Goal: Use online tool/utility: Utilize a website feature to perform a specific function

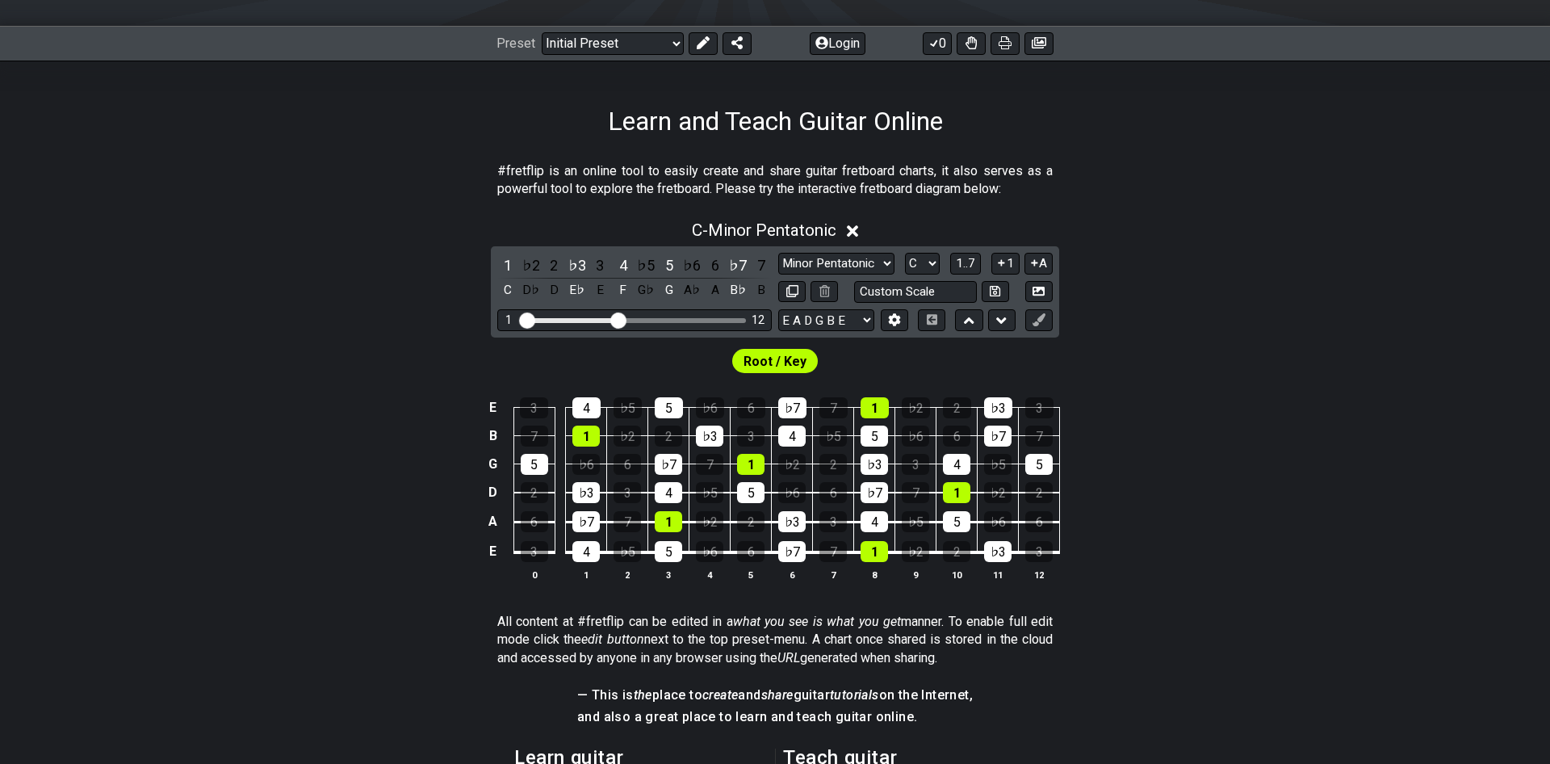
scroll to position [412, 0]
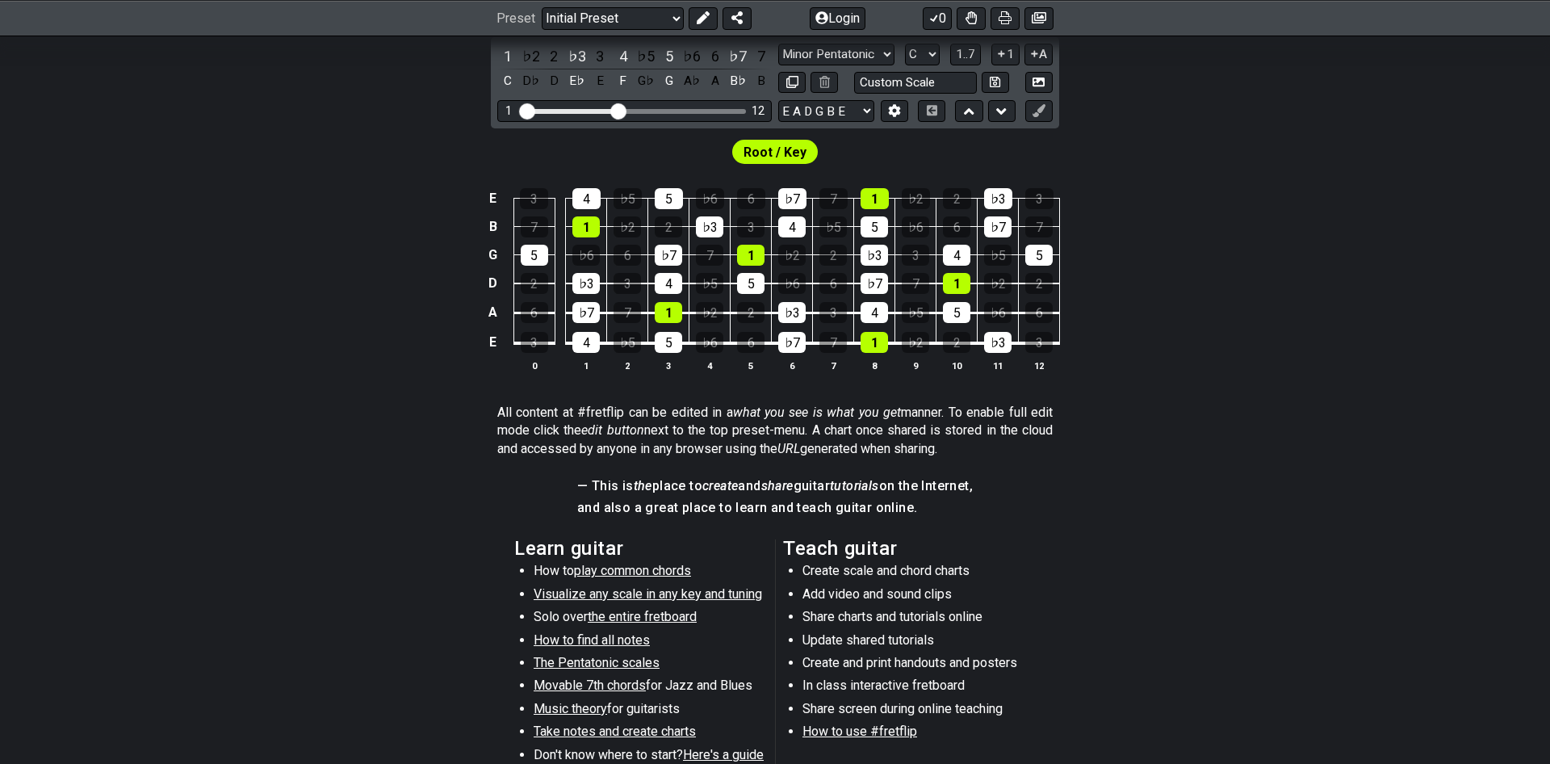
click at [669, 331] on td "5" at bounding box center [668, 328] width 41 height 31
click at [761, 332] on td "6" at bounding box center [751, 328] width 41 height 31
click at [757, 351] on div "6" at bounding box center [750, 342] width 27 height 21
click at [800, 343] on div "♭7" at bounding box center [791, 342] width 27 height 21
click at [795, 308] on div "♭3" at bounding box center [791, 312] width 27 height 21
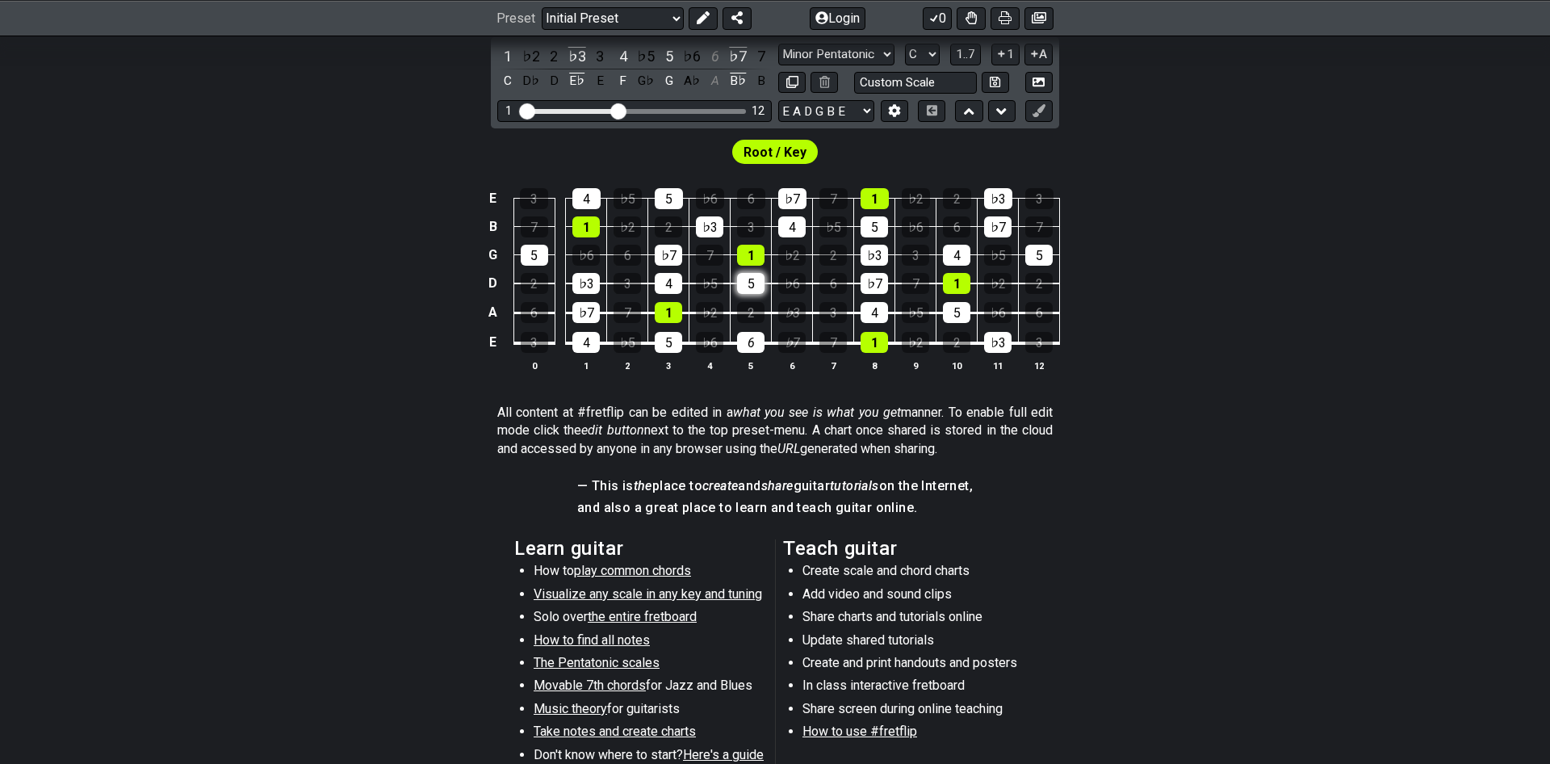
click at [758, 285] on div "5" at bounding box center [750, 283] width 27 height 21
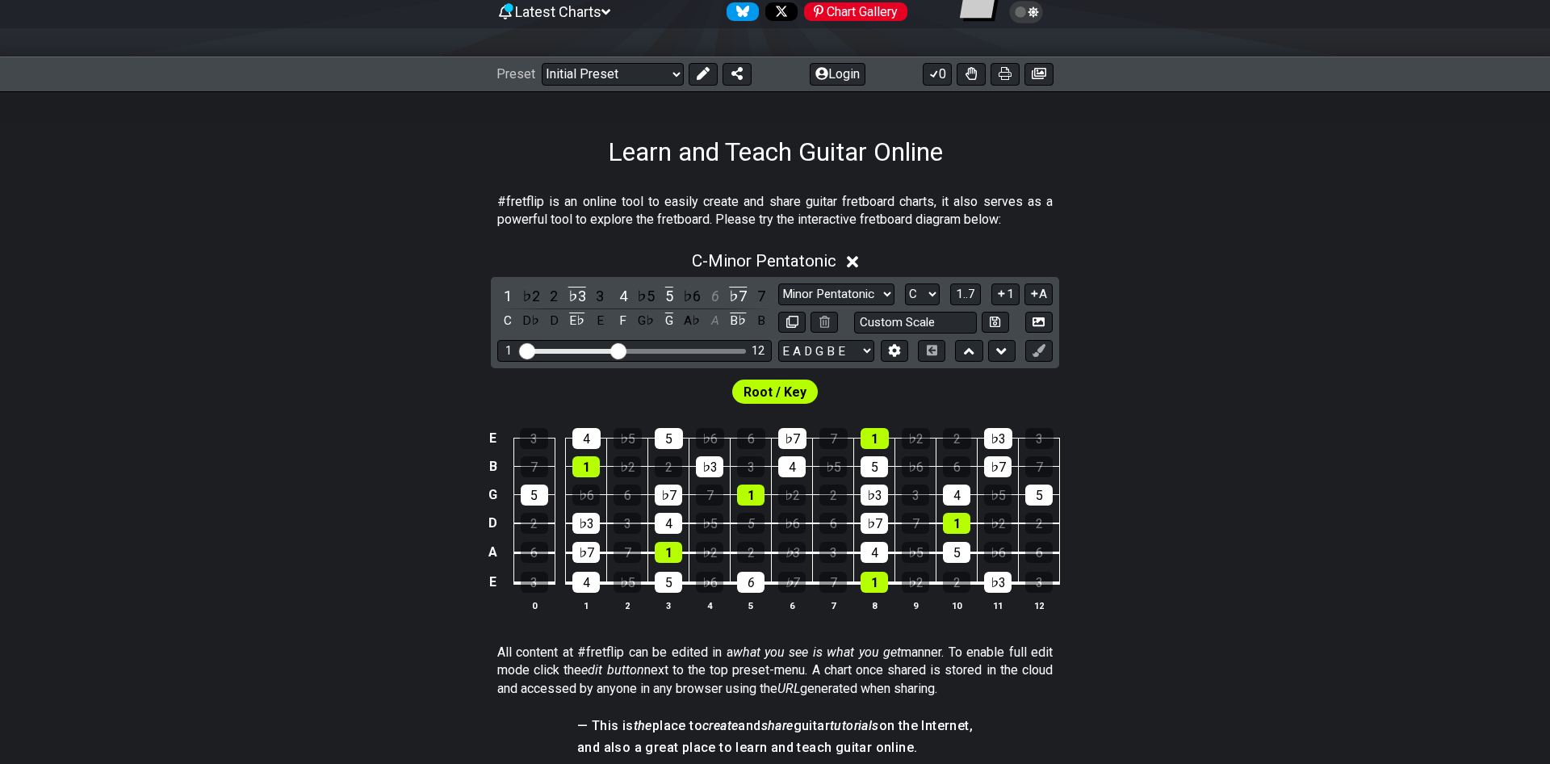
scroll to position [165, 0]
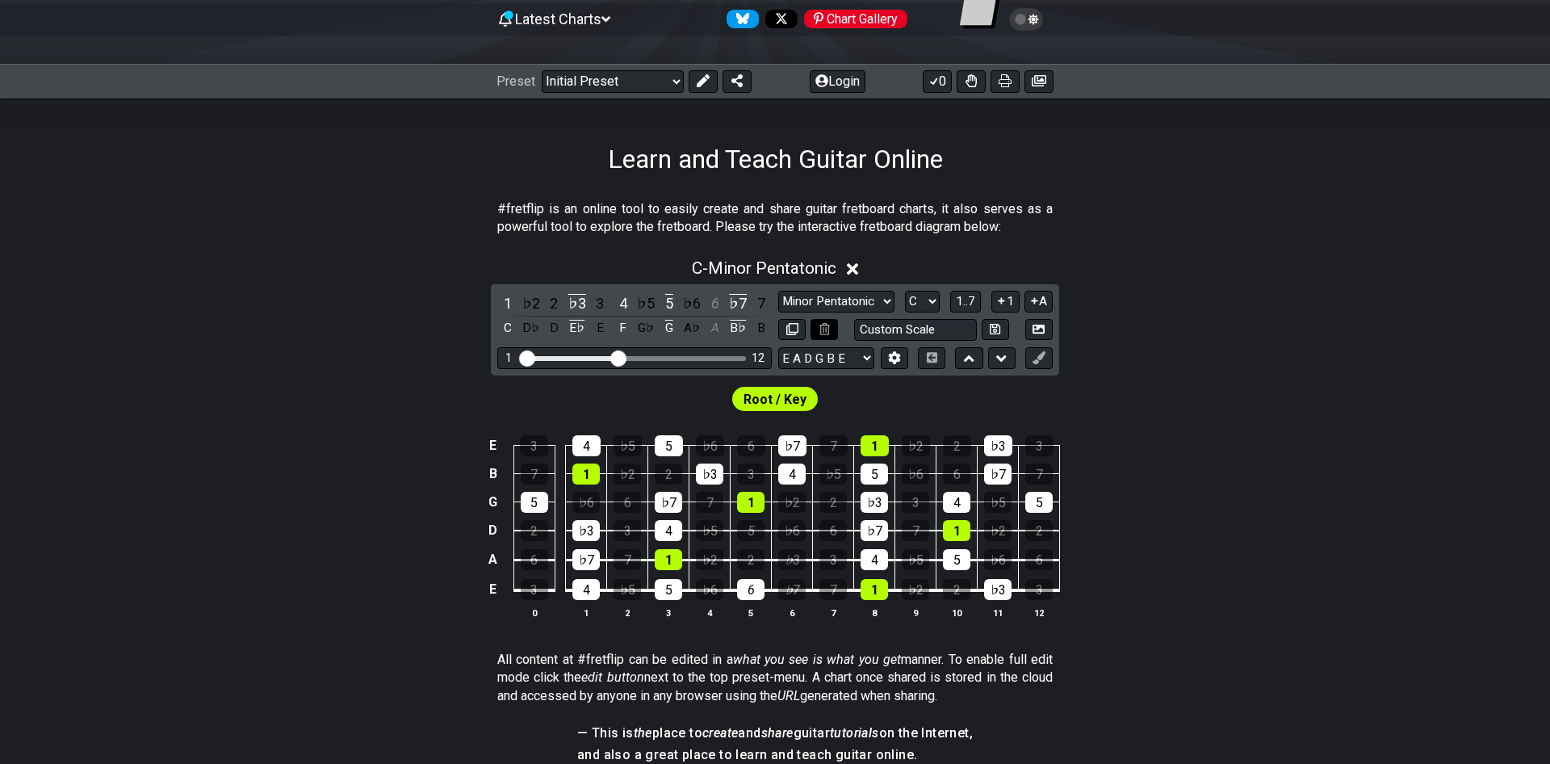
click at [828, 329] on icon at bounding box center [825, 329] width 10 height 12
drag, startPoint x: 857, startPoint y: 326, endPoint x: 865, endPoint y: 328, distance: 8.2
click at [858, 326] on input "text" at bounding box center [915, 330] width 123 height 22
type input "Custom Scale"
drag, startPoint x: 1173, startPoint y: 421, endPoint x: 1137, endPoint y: 413, distance: 37.2
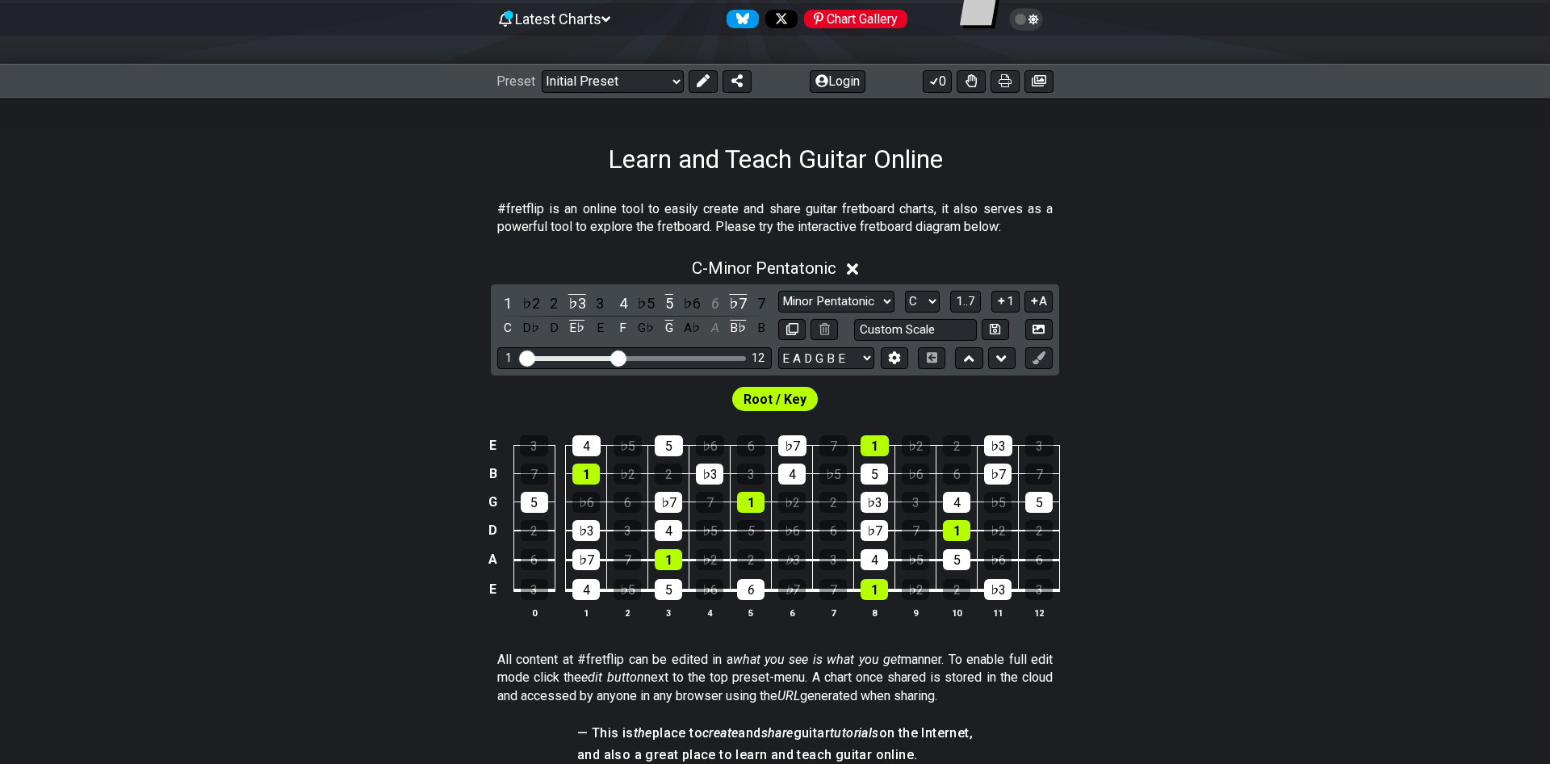
click at [1164, 419] on div "E 3 4 ♭5 5 ♭6 6 ♭7 7 1 ♭2 2 ♭3 3 B 7 1 ♭2 2 ♭3 3 4 ♭5 5 ♭6 6 ♭7 7 G 5 ♭6 6 ♭7 7…" at bounding box center [775, 527] width 1550 height 227
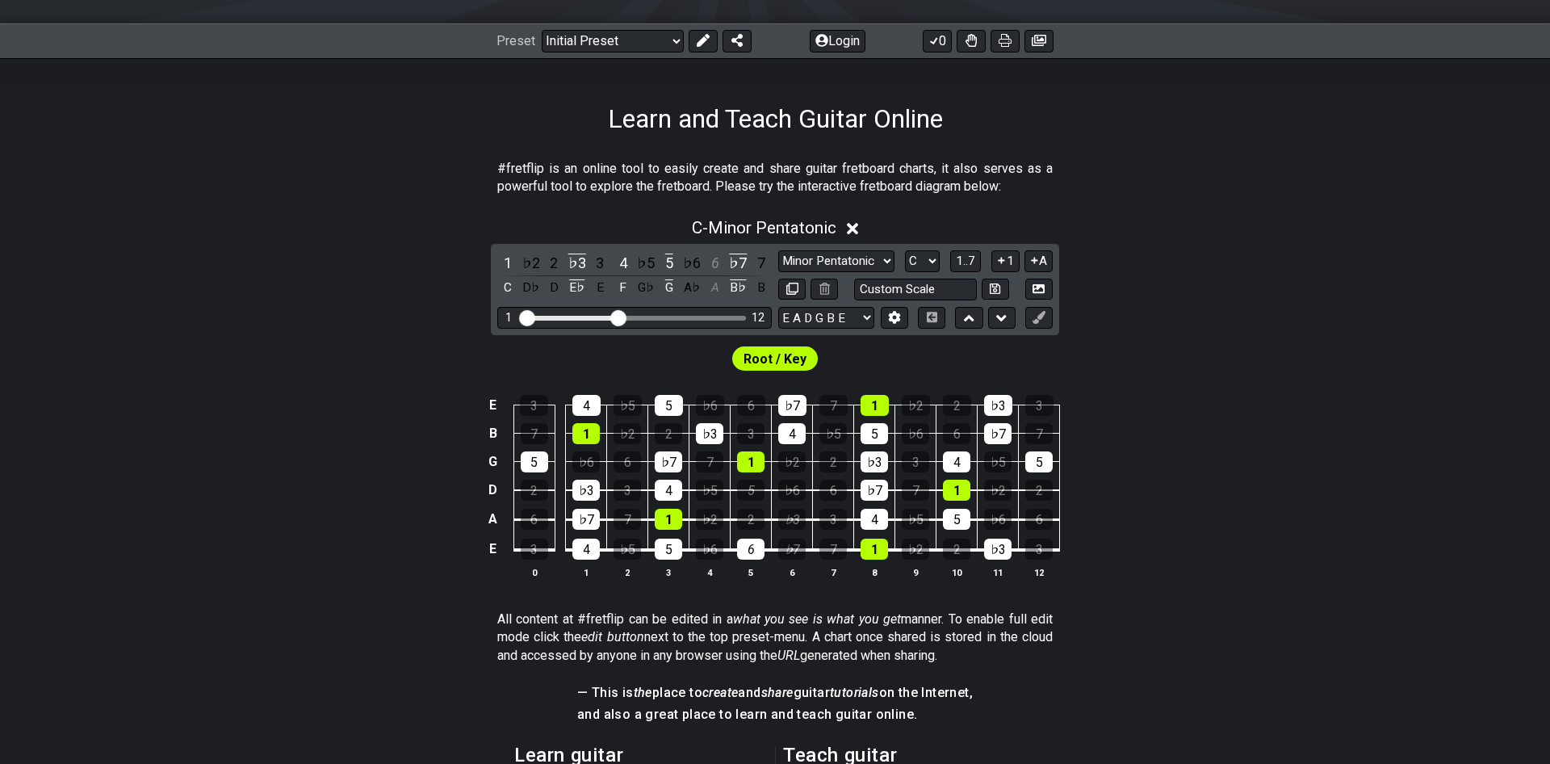
scroll to position [82, 0]
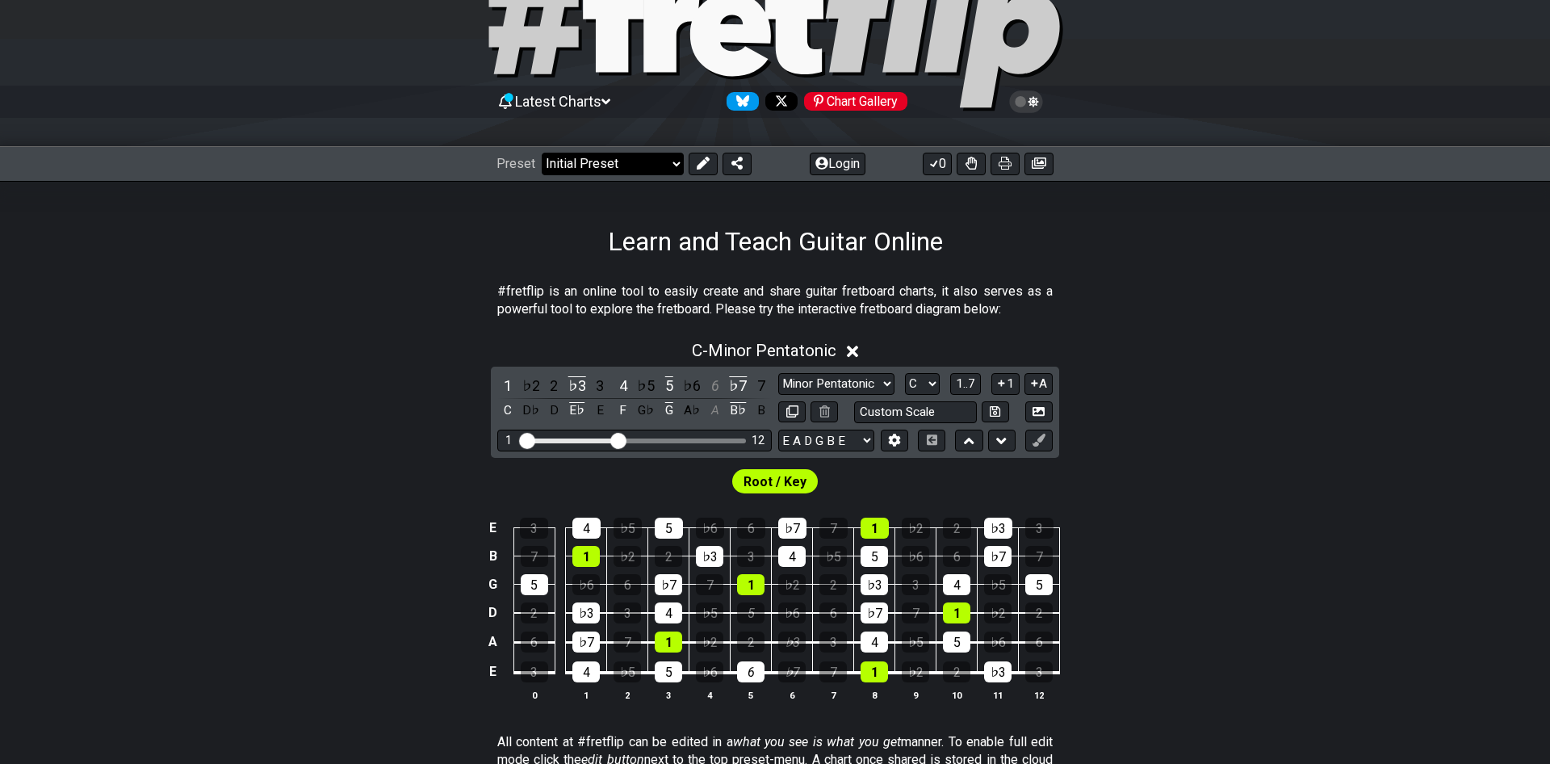
drag, startPoint x: 656, startPoint y: 162, endPoint x: 673, endPoint y: 169, distance: 18.1
click at [657, 162] on select "Welcome to #fretflip! Initial Preset Custom Preset Minor Pentatonic Major Penta…" at bounding box center [613, 164] width 142 height 23
